Goal: Task Accomplishment & Management: Manage account settings

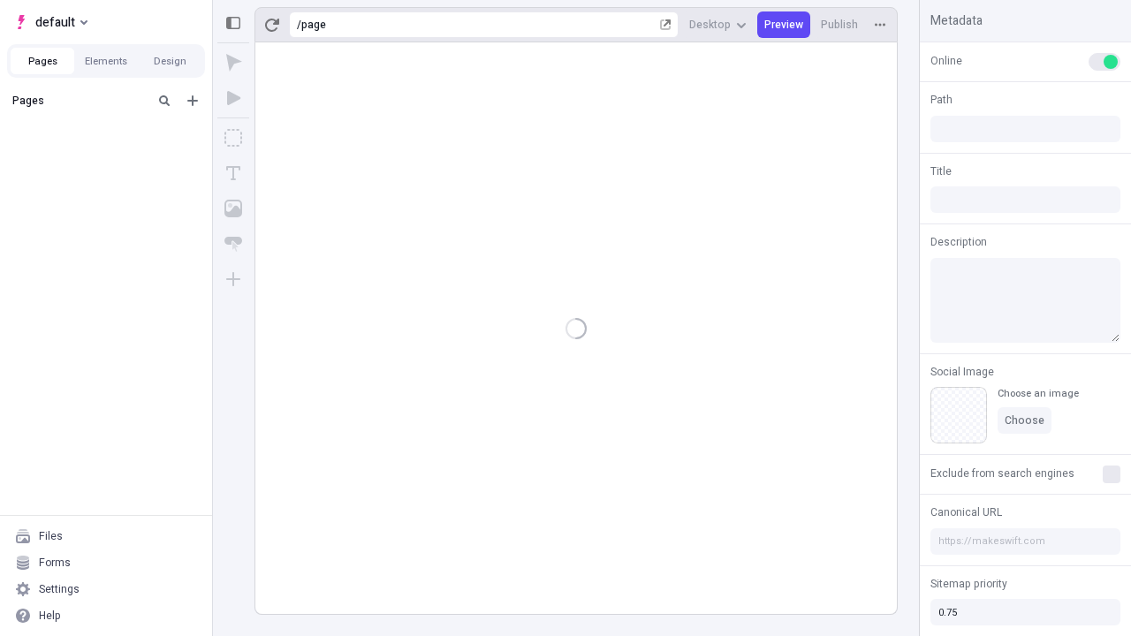
type input "/page"
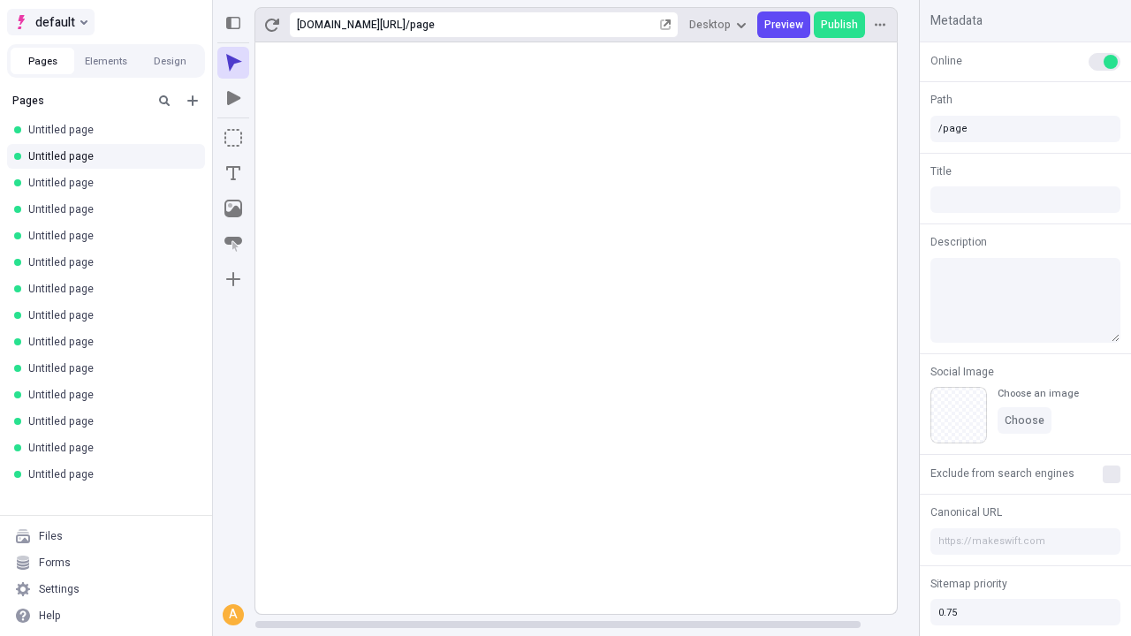
click at [49, 22] on span "default" at bounding box center [55, 21] width 40 height 21
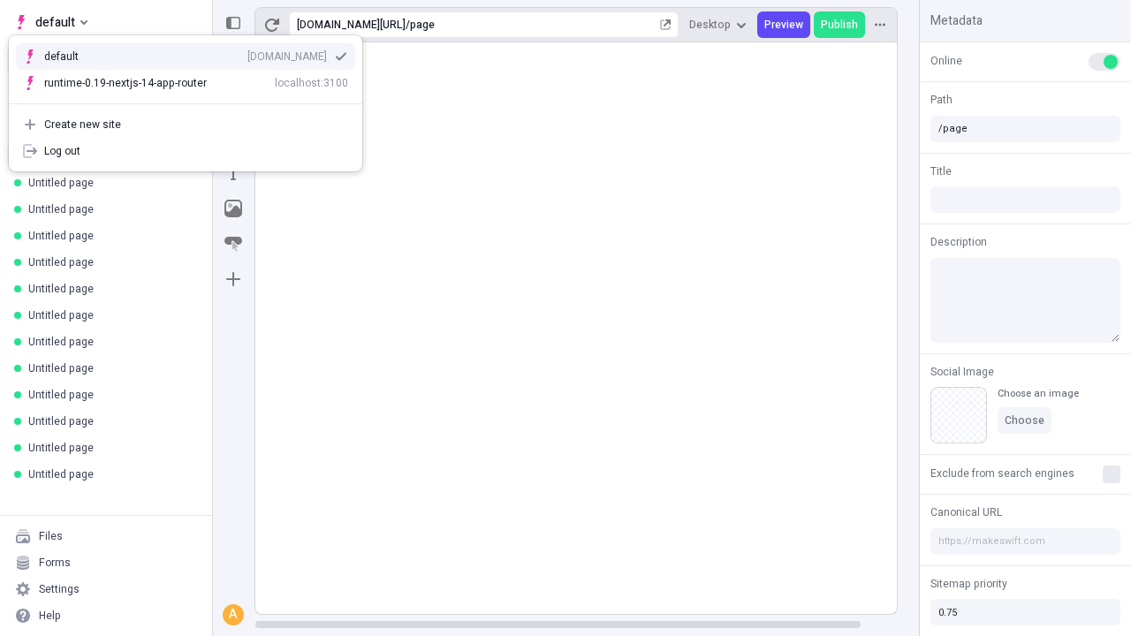
click at [186, 125] on div "Create new site" at bounding box center [196, 125] width 304 height 14
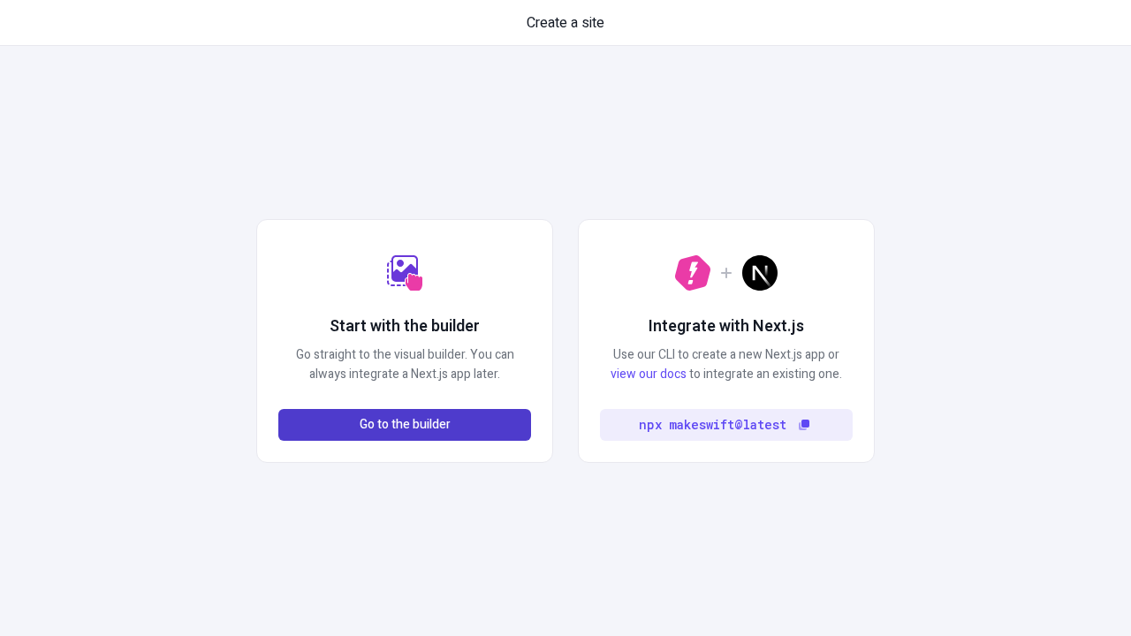
click at [405, 425] on span "Go to the builder" at bounding box center [405, 424] width 91 height 19
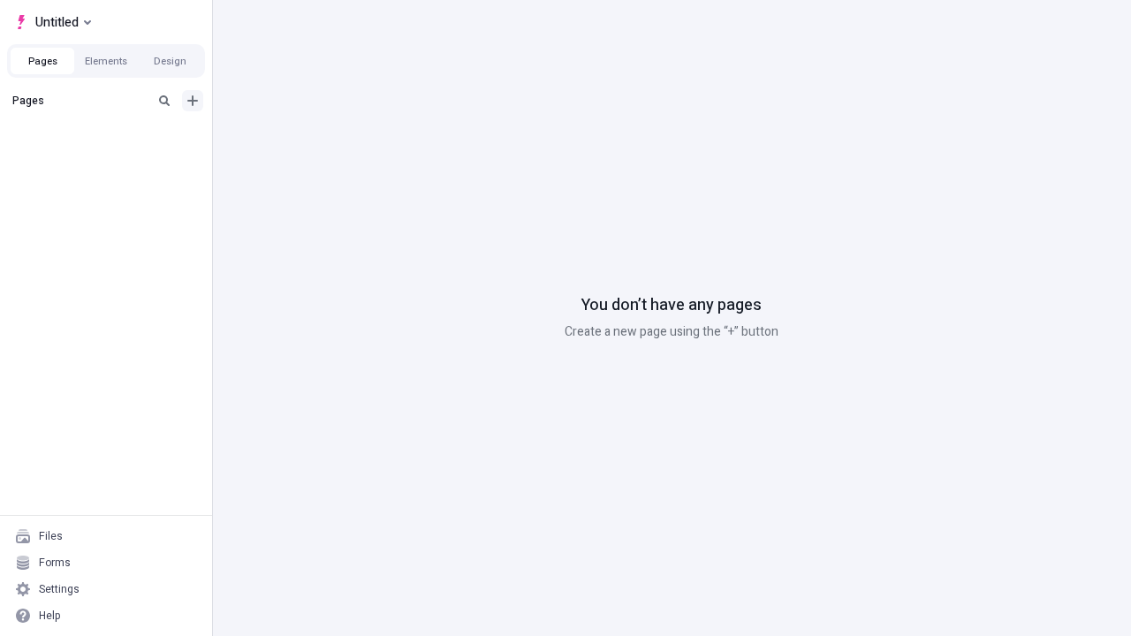
click at [193, 101] on icon "Add new" at bounding box center [192, 100] width 11 height 11
click at [286, 137] on span "Blank page" at bounding box center [297, 137] width 110 height 14
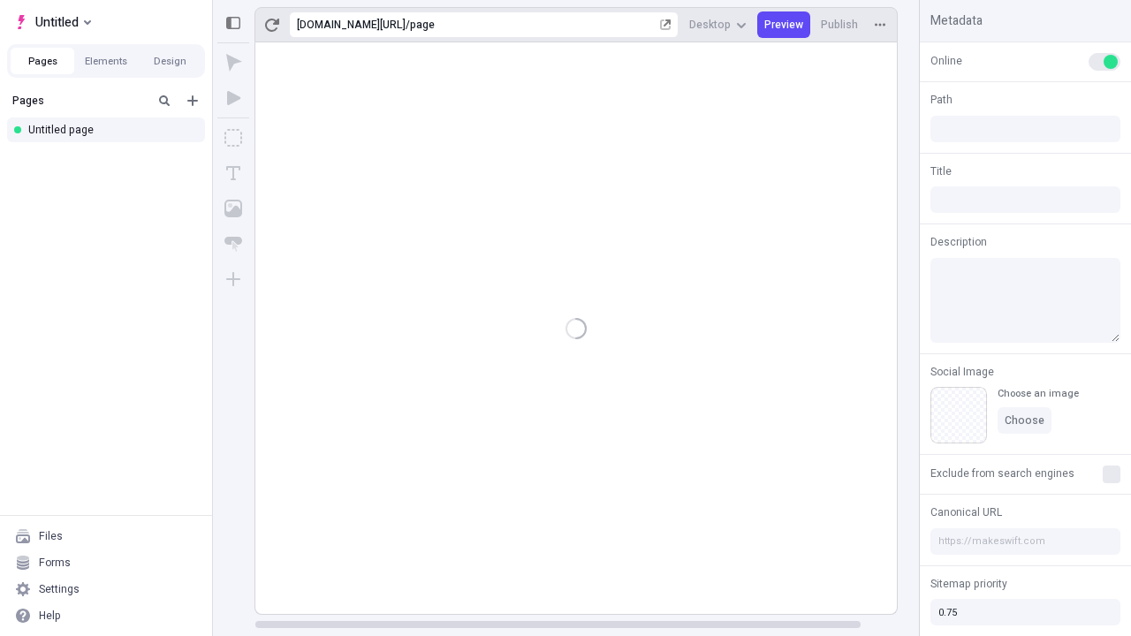
type input "/page"
click at [840, 25] on span "Publish" at bounding box center [839, 25] width 37 height 14
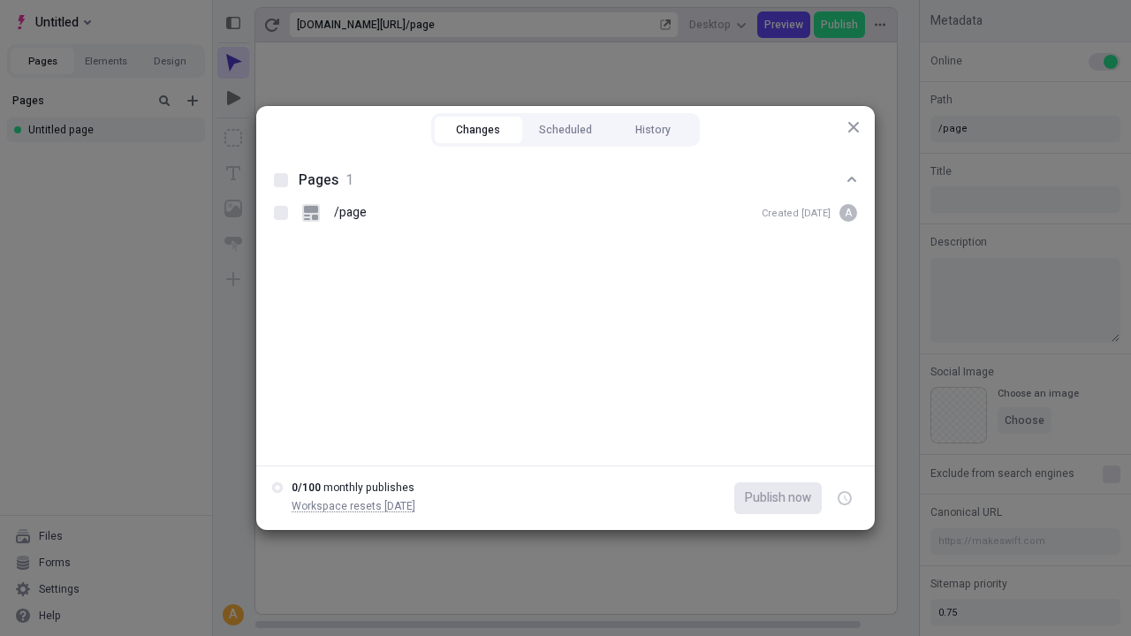
click at [478, 130] on button "Changes" at bounding box center [478, 130] width 87 height 27
click at [281, 180] on div at bounding box center [281, 180] width 14 height 14
checkbox input "true"
click at [845, 498] on icon "button" at bounding box center [846, 499] width 4 height 6
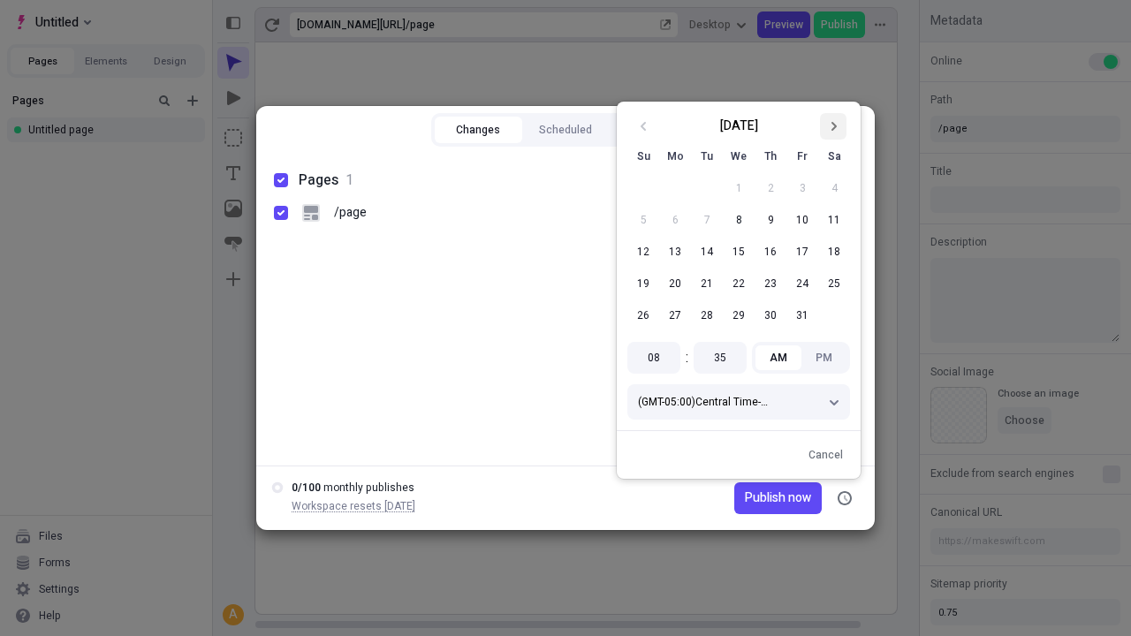
click at [833, 126] on icon "Go to next month" at bounding box center [833, 126] width 11 height 11
click at [751, 498] on span "Publish now" at bounding box center [778, 498] width 66 height 19
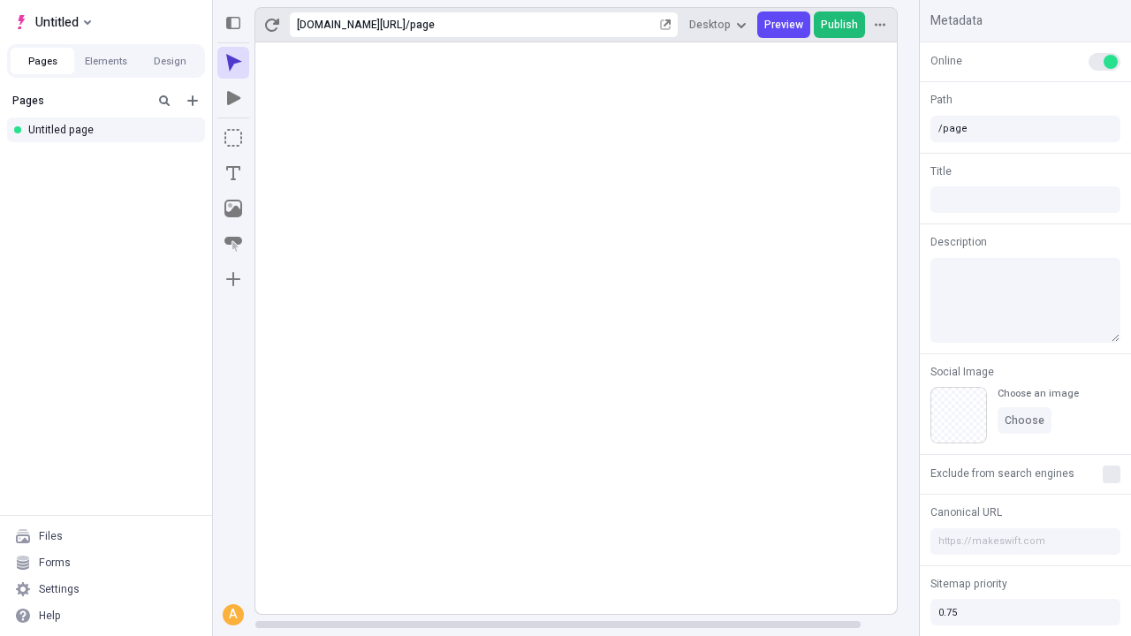
click at [840, 25] on span "Publish" at bounding box center [839, 25] width 37 height 14
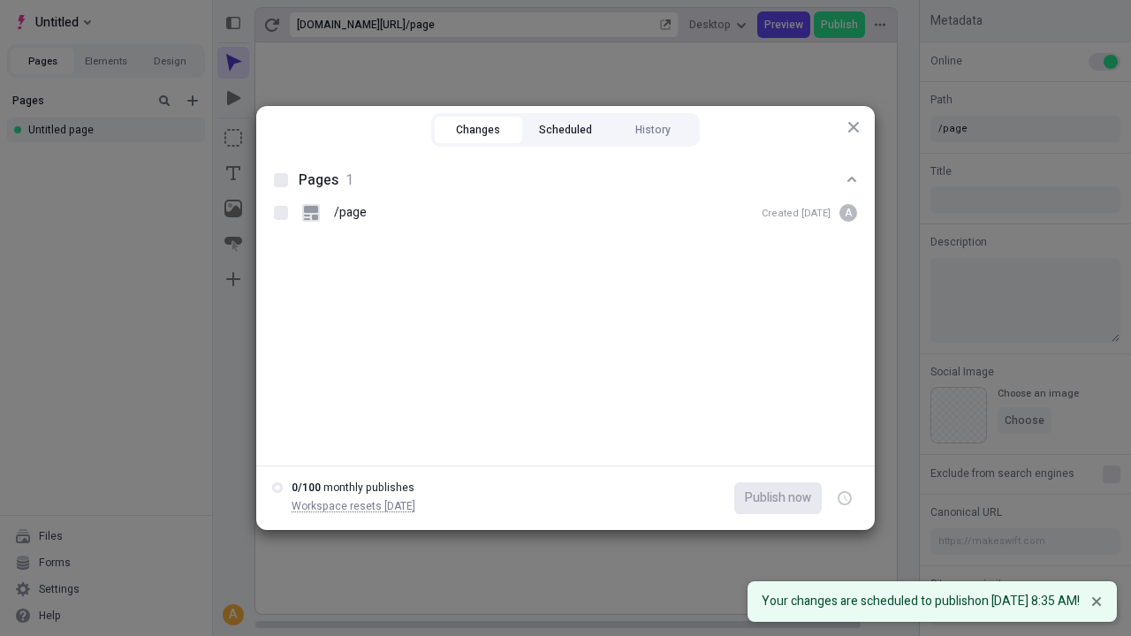
click at [565, 130] on button "Scheduled" at bounding box center [565, 130] width 87 height 27
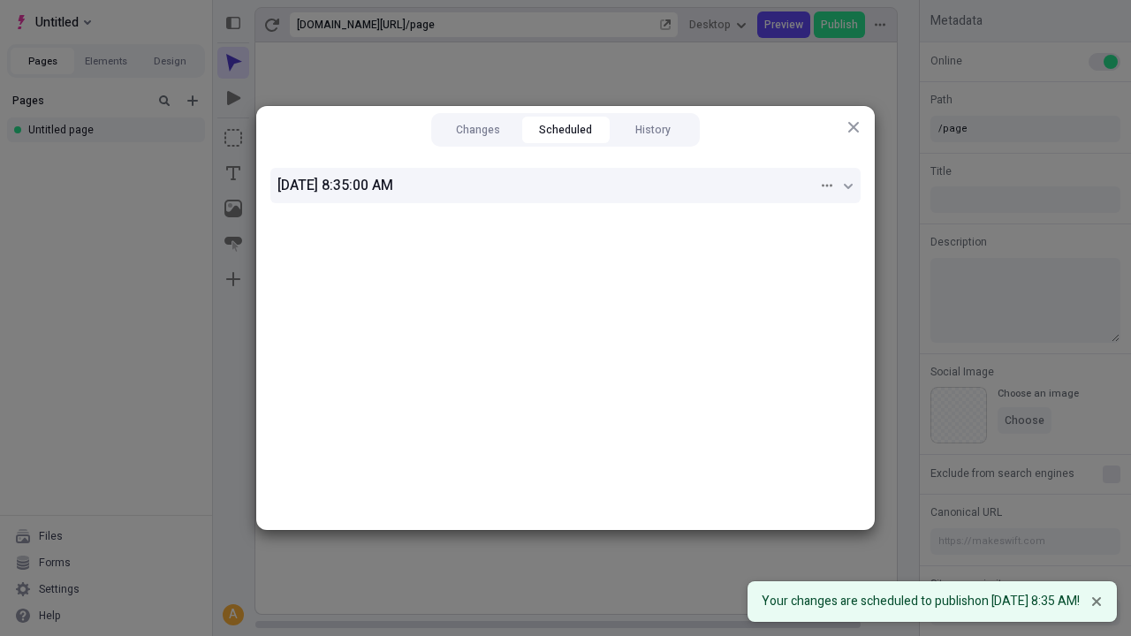
click at [566, 186] on div "11/1/2025, 8:35:00 AM" at bounding box center [547, 185] width 541 height 21
